Goal: Task Accomplishment & Management: Manage account settings

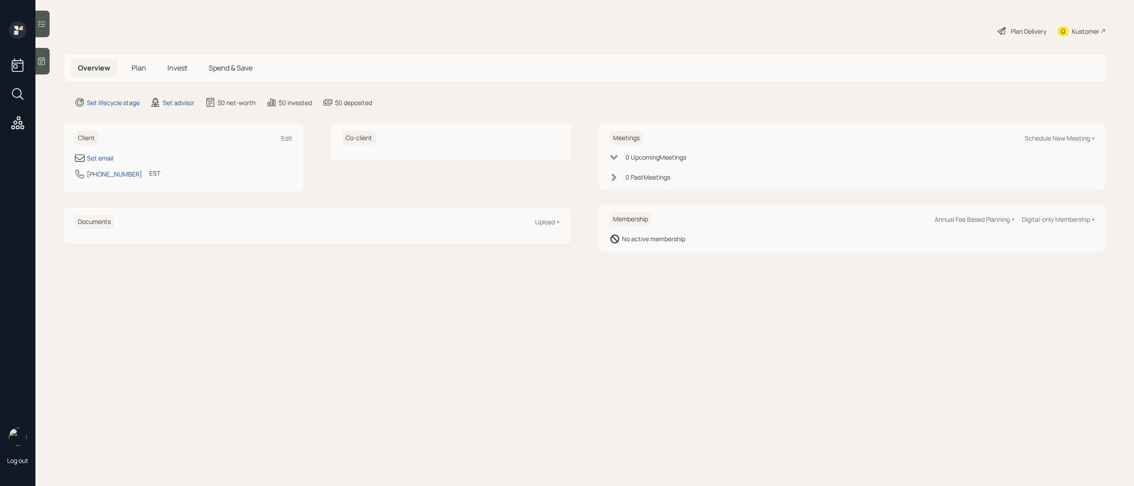
click at [43, 59] on icon at bounding box center [42, 62] width 7 height 8
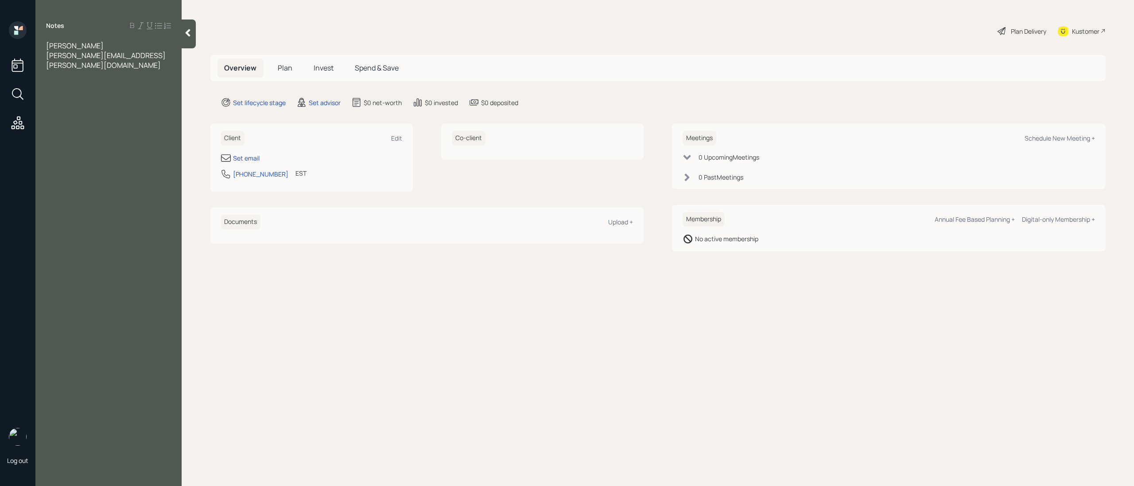
click at [67, 44] on span "[PERSON_NAME]" at bounding box center [75, 46] width 58 height 10
click at [155, 54] on div "[PERSON_NAME][EMAIL_ADDRESS][PERSON_NAME][DOMAIN_NAME]" at bounding box center [108, 60] width 125 height 19
click at [64, 109] on div at bounding box center [108, 114] width 125 height 10
click at [73, 148] on div at bounding box center [108, 153] width 125 height 10
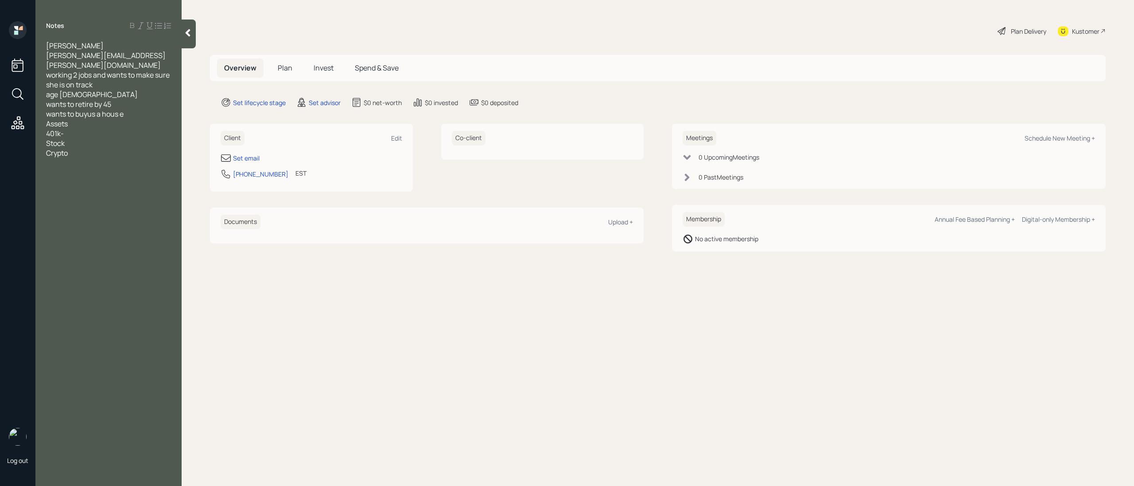
click at [61, 129] on span "401k-" at bounding box center [55, 134] width 18 height 10
click at [85, 129] on div "401k-" at bounding box center [108, 134] width 125 height 10
click at [87, 109] on span "wants to buyus a hous e" at bounding box center [85, 114] width 78 height 10
click at [121, 109] on span "wants to buy us a hous e" at bounding box center [85, 114] width 79 height 10
click at [132, 109] on div "wants to buy us a house" at bounding box center [108, 114] width 125 height 10
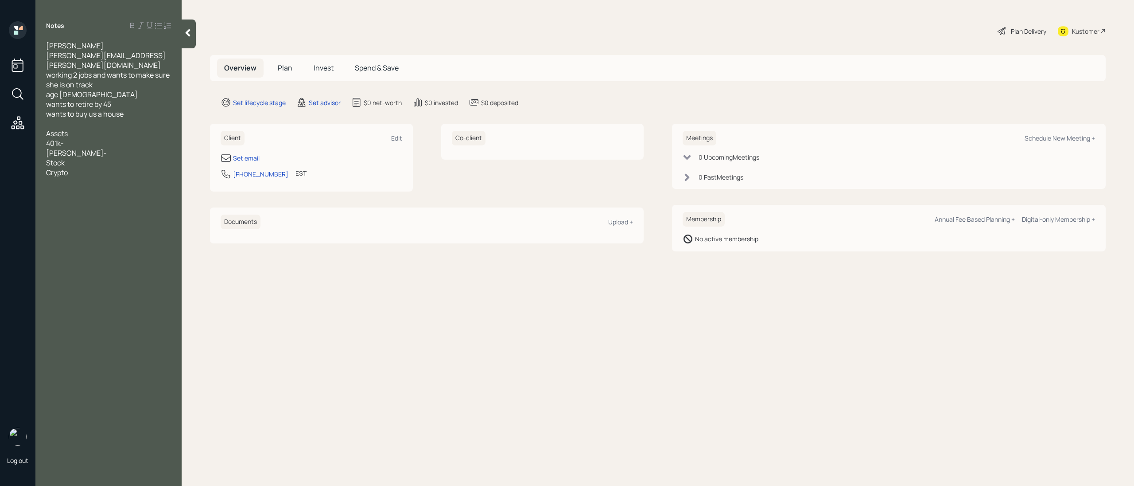
click at [108, 138] on div "401k-" at bounding box center [108, 143] width 125 height 10
click at [63, 138] on span "401k-(current employer)" at bounding box center [86, 143] width 80 height 10
click at [67, 148] on div "[PERSON_NAME]-" at bounding box center [108, 153] width 125 height 10
click at [94, 168] on div "Stock" at bounding box center [108, 173] width 125 height 10
click at [90, 158] on div "HYS- 40k" at bounding box center [108, 163] width 125 height 10
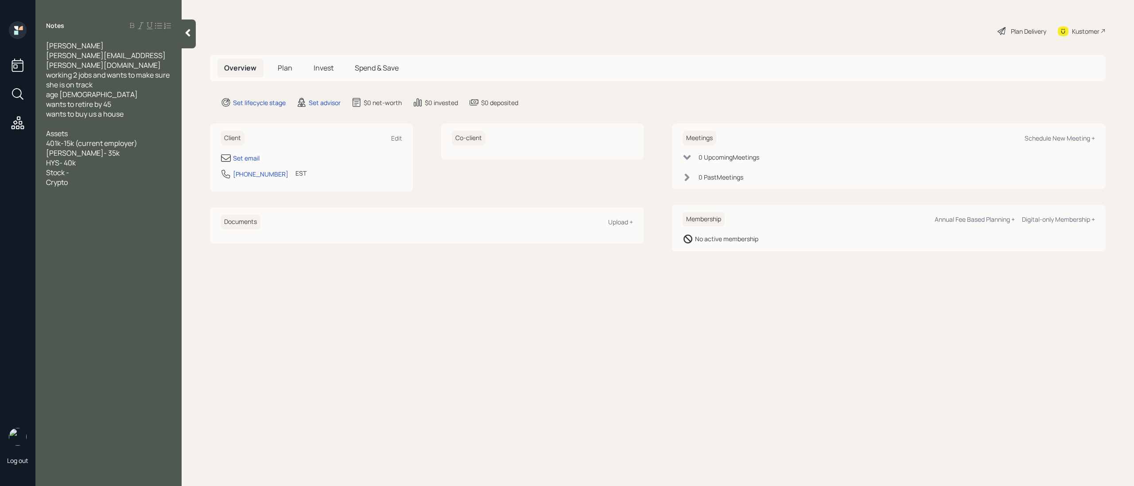
click at [77, 177] on div "Crypto" at bounding box center [108, 182] width 125 height 10
click at [76, 168] on div "Stock -" at bounding box center [108, 173] width 125 height 10
click at [66, 168] on span "Stock -" at bounding box center [57, 173] width 23 height 10
click at [168, 168] on div "Stocks w robinhood and [PERSON_NAME]-" at bounding box center [108, 177] width 125 height 19
click at [163, 168] on div "Stocks w Robinhood and [PERSON_NAME]-" at bounding box center [108, 177] width 125 height 19
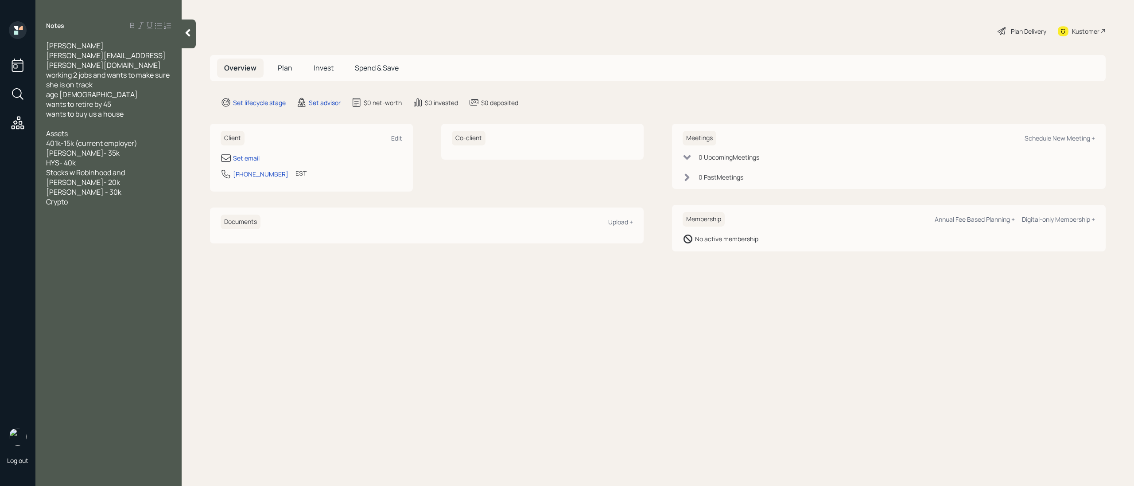
click at [126, 168] on span "Stocks w Robinhood and [PERSON_NAME]- 20k [PERSON_NAME] - 30k" at bounding box center [86, 182] width 80 height 29
click at [137, 187] on div "[PERSON_NAME]- 20k [PERSON_NAME] - 30k" at bounding box center [108, 196] width 125 height 19
click at [75, 206] on div "Crypto" at bounding box center [108, 211] width 125 height 10
click at [47, 216] on span "150k within the next 3 months" at bounding box center [94, 221] width 97 height 10
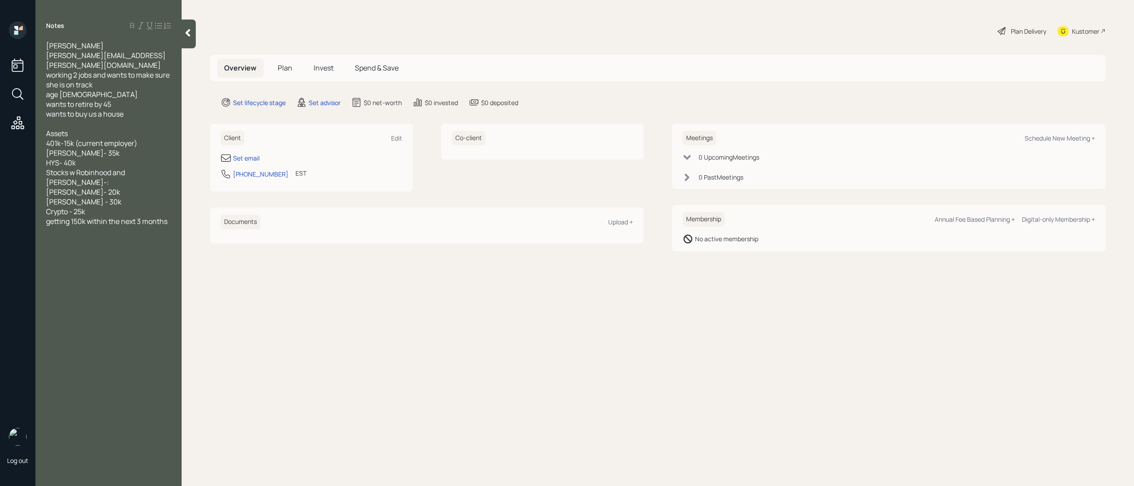
click at [89, 216] on span "getting 150k within the next 3 months" at bounding box center [106, 221] width 121 height 10
click at [123, 216] on span "getting 150k from hedge fund within the next 3 months" at bounding box center [105, 225] width 118 height 19
click at [118, 210] on div "Notes [PERSON_NAME] [PERSON_NAME][EMAIL_ADDRESS][PERSON_NAME][DOMAIN_NAME] work…" at bounding box center [108, 248] width 146 height 454
click at [118, 216] on div "getting 150k from hedge fund within the next 3 months" at bounding box center [108, 225] width 125 height 19
click at [62, 236] on div at bounding box center [108, 241] width 125 height 10
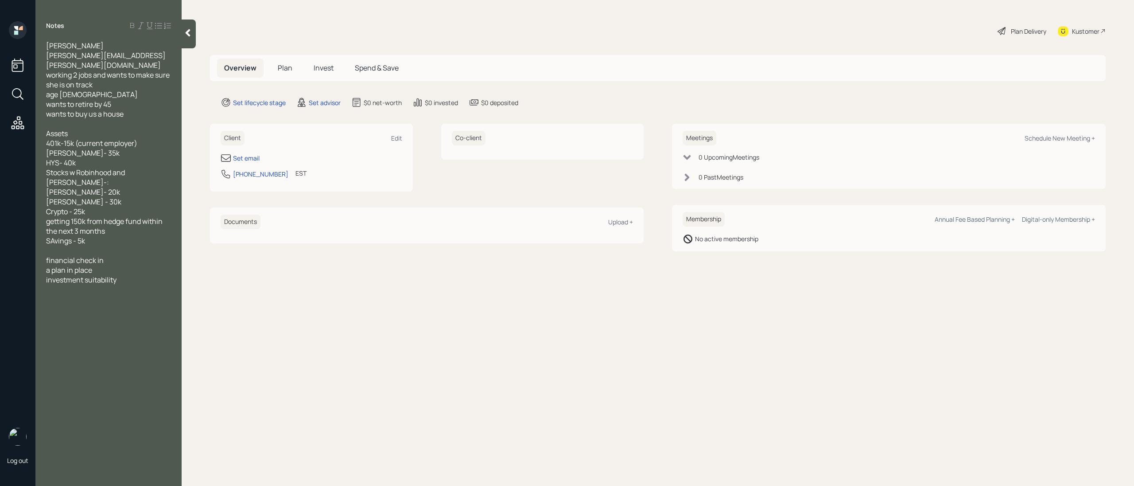
click at [126, 256] on div "Notes [PERSON_NAME] [PERSON_NAME][EMAIL_ADDRESS][PERSON_NAME][DOMAIN_NAME] work…" at bounding box center [108, 248] width 146 height 454
click at [128, 275] on div "investment suitability" at bounding box center [108, 280] width 125 height 10
click at [74, 245] on div at bounding box center [108, 250] width 125 height 10
click at [117, 284] on div "financial check-in" at bounding box center [108, 289] width 125 height 10
click at [120, 275] on div "night job - 60k a year" at bounding box center [108, 280] width 125 height 10
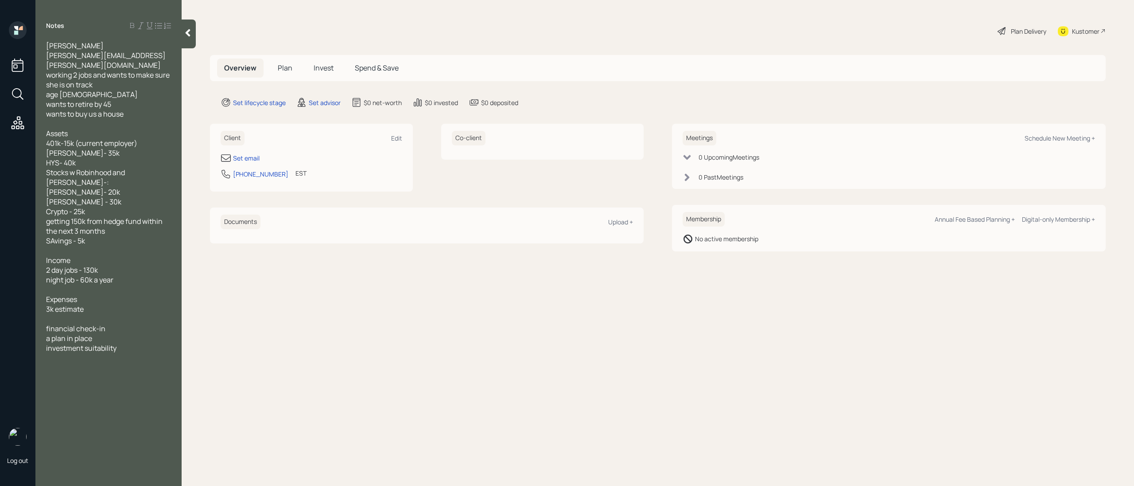
click at [84, 314] on div at bounding box center [108, 319] width 125 height 10
click at [121, 314] on div at bounding box center [108, 319] width 125 height 10
click at [70, 314] on div at bounding box center [108, 319] width 125 height 10
click at [69, 314] on div at bounding box center [108, 319] width 125 height 10
click at [121, 323] on div at bounding box center [108, 328] width 125 height 10
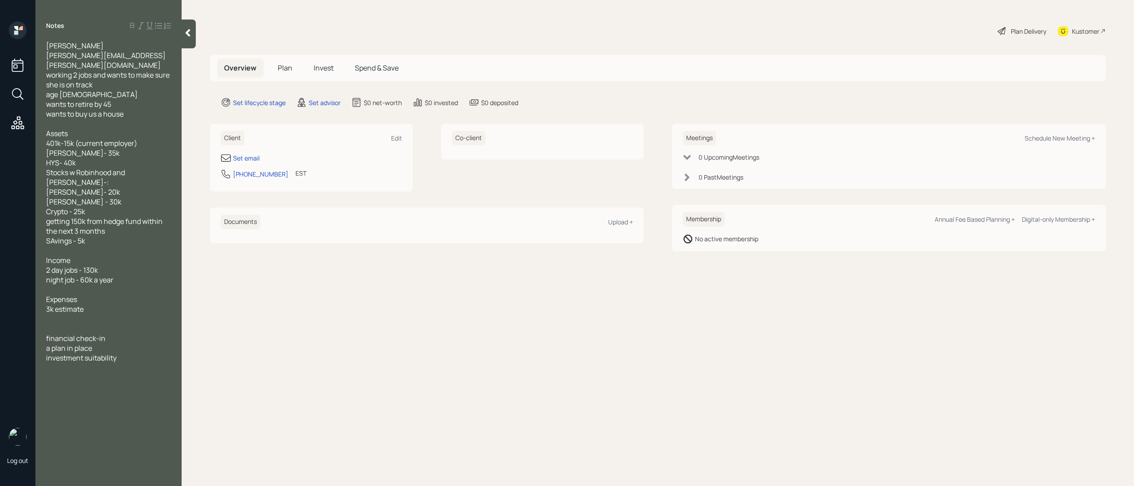
click at [131, 353] on div "investment suitability" at bounding box center [108, 358] width 125 height 10
click at [252, 156] on div "Set email" at bounding box center [246, 157] width 27 height 9
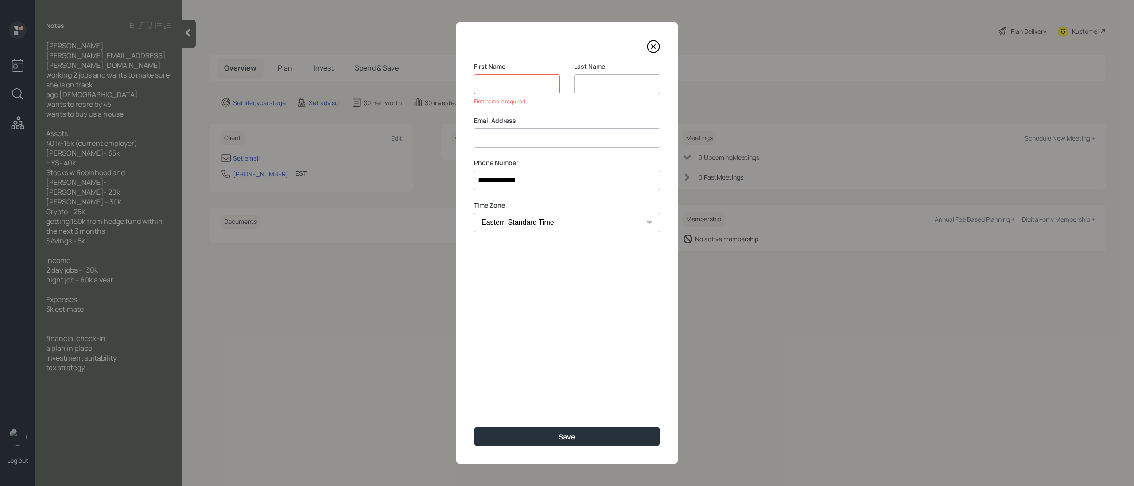
click at [499, 131] on input at bounding box center [567, 137] width 186 height 19
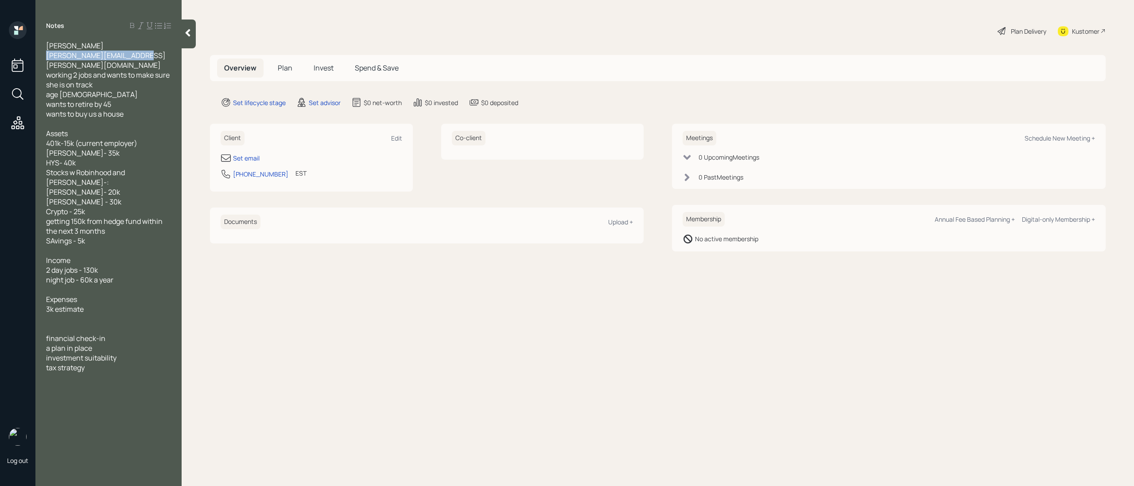
drag, startPoint x: 152, startPoint y: 57, endPoint x: 46, endPoint y: 58, distance: 105.5
click at [46, 58] on div "[PERSON_NAME][EMAIL_ADDRESS][PERSON_NAME][DOMAIN_NAME]" at bounding box center [108, 60] width 125 height 19
copy span "[PERSON_NAME][EMAIL_ADDRESS][PERSON_NAME][DOMAIN_NAME]"
drag, startPoint x: 459, startPoint y: 328, endPoint x: 416, endPoint y: 291, distance: 57.2
click at [457, 325] on main "Plan Delivery Kustomer Overview Plan Invest Spend & Save Set lifecycle stage Se…" at bounding box center [658, 243] width 953 height 486
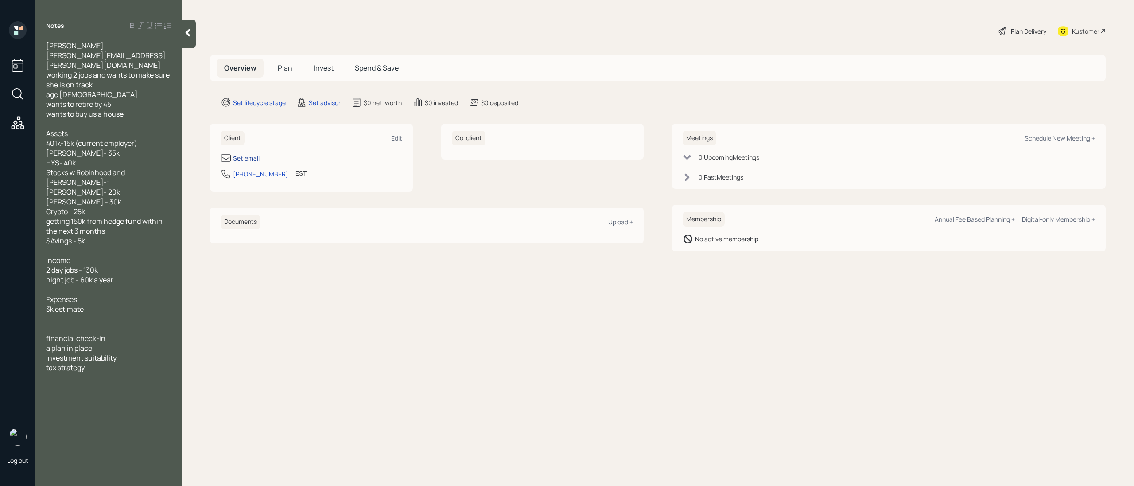
click at [253, 159] on div "Set email" at bounding box center [246, 157] width 27 height 9
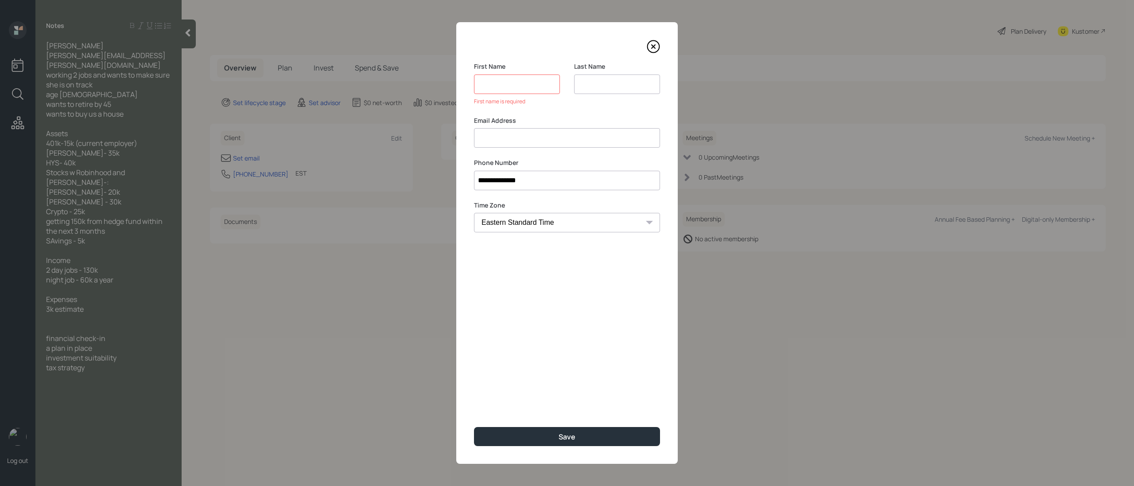
click at [552, 132] on input at bounding box center [567, 137] width 186 height 19
paste input "[PERSON_NAME][EMAIL_ADDRESS][PERSON_NAME][DOMAIN_NAME]"
type input "[PERSON_NAME][EMAIL_ADDRESS][PERSON_NAME][DOMAIN_NAME]"
click at [495, 81] on input at bounding box center [517, 83] width 86 height 19
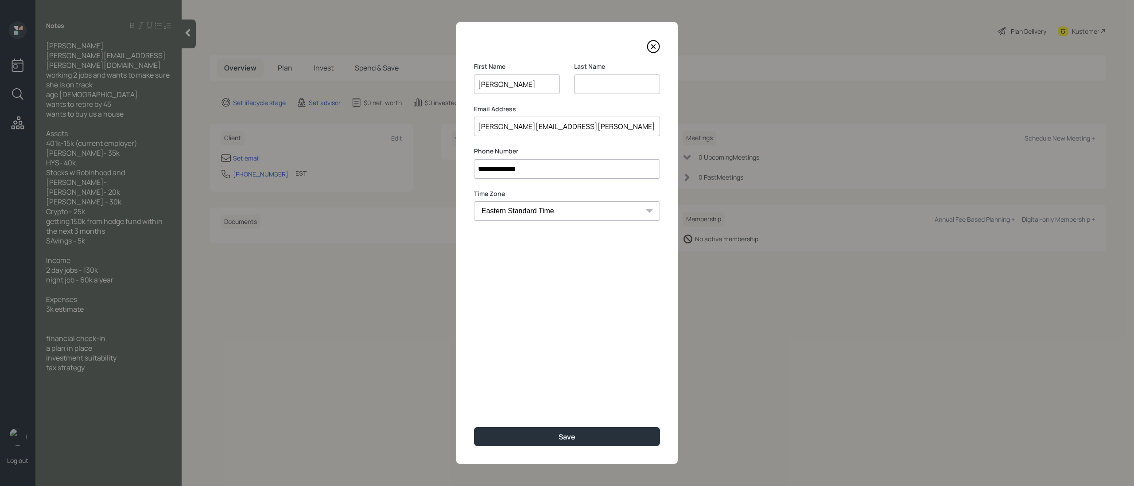
type input "[PERSON_NAME]"
click at [630, 85] on input at bounding box center [617, 83] width 86 height 19
click at [586, 82] on input "SAwney" at bounding box center [617, 83] width 86 height 19
type input "Sawney"
click at [565, 440] on div "Save" at bounding box center [567, 437] width 17 height 10
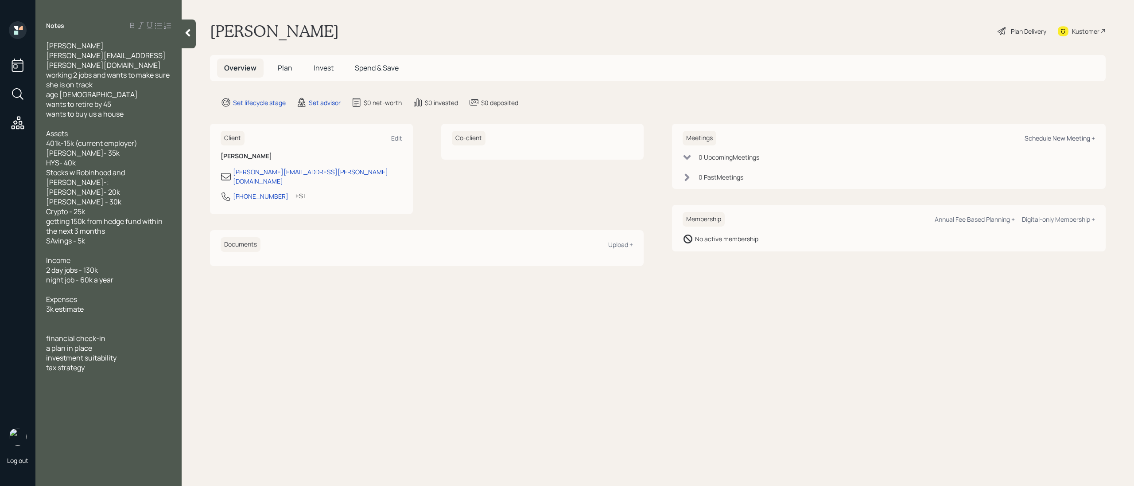
click at [1057, 138] on div "Schedule New Meeting +" at bounding box center [1060, 138] width 70 height 8
select select "round-[PERSON_NAME]"
